Goal: Task Accomplishment & Management: Manage account settings

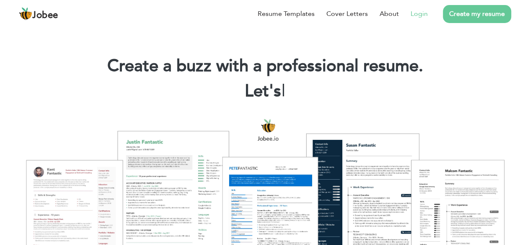
click at [420, 10] on link "Login" at bounding box center [419, 14] width 17 height 10
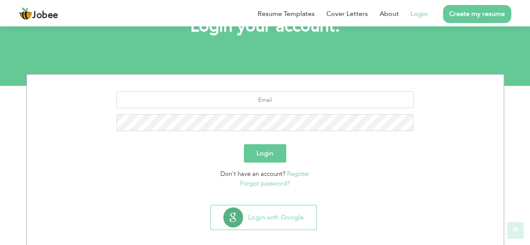
scroll to position [73, 0]
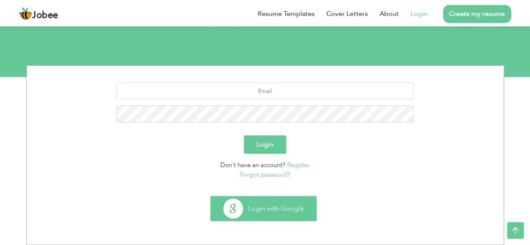
click at [266, 209] on button "Login with Google" at bounding box center [264, 209] width 106 height 24
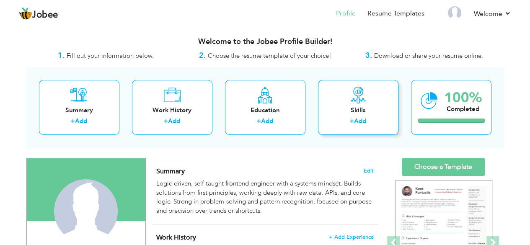
click at [365, 109] on div "Skills" at bounding box center [358, 110] width 67 height 9
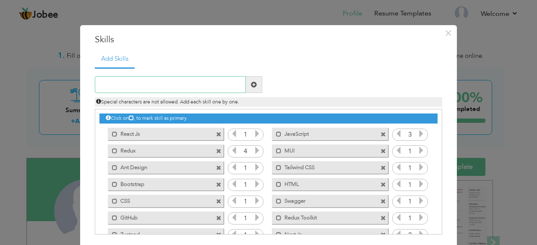
scroll to position [42, 0]
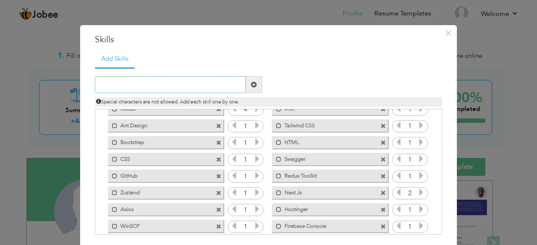
click at [220, 84] on input "text" at bounding box center [170, 84] width 151 height 17
paste input "SignalR"
click at [153, 87] on input "SignalR" at bounding box center [170, 84] width 151 height 17
paste input "microsoft signalr"
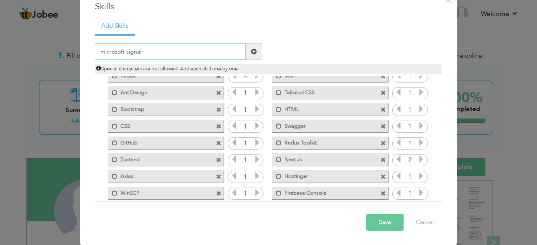
type input "microsoft signalr"
click at [379, 225] on button "Save" at bounding box center [384, 222] width 37 height 17
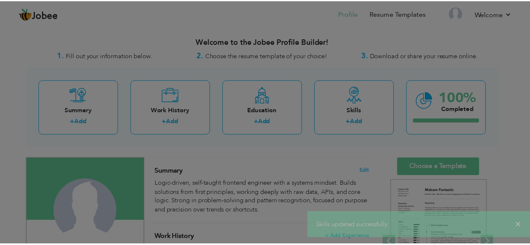
scroll to position [0, 0]
